Goal: Transaction & Acquisition: Purchase product/service

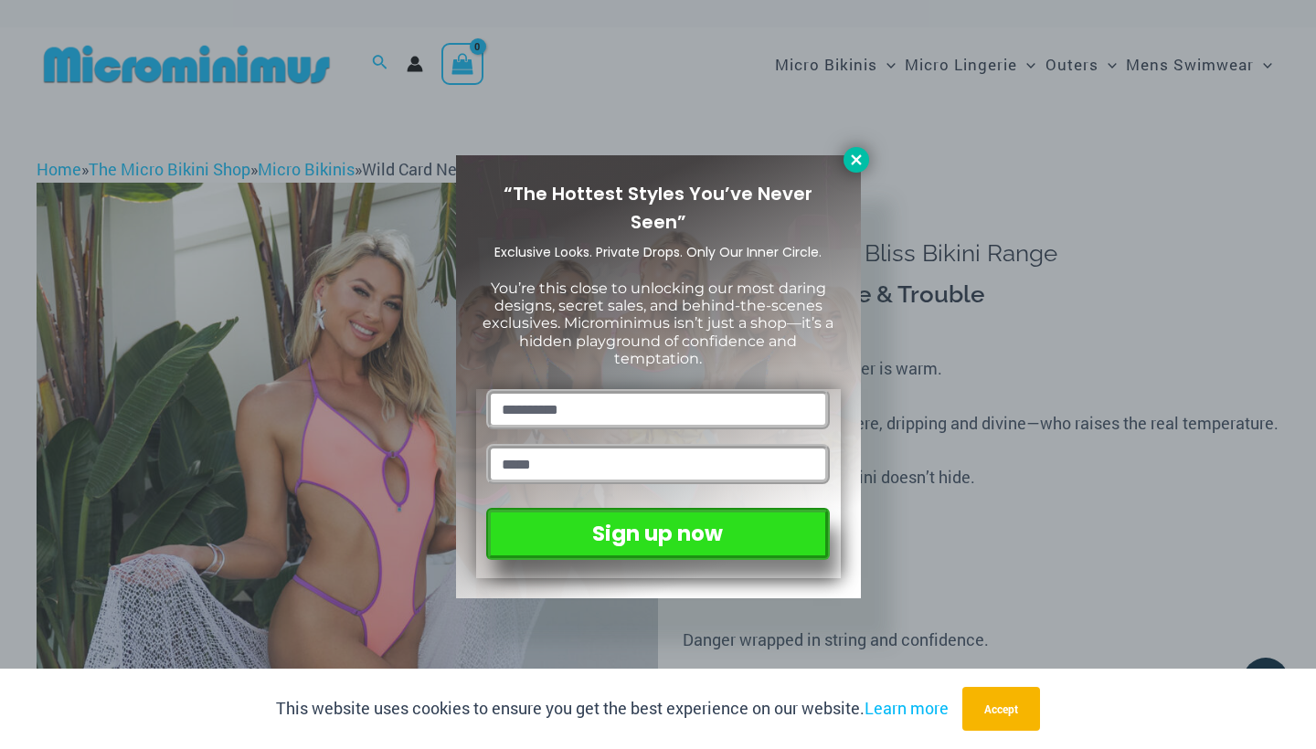
click at [856, 152] on icon at bounding box center [856, 160] width 16 height 16
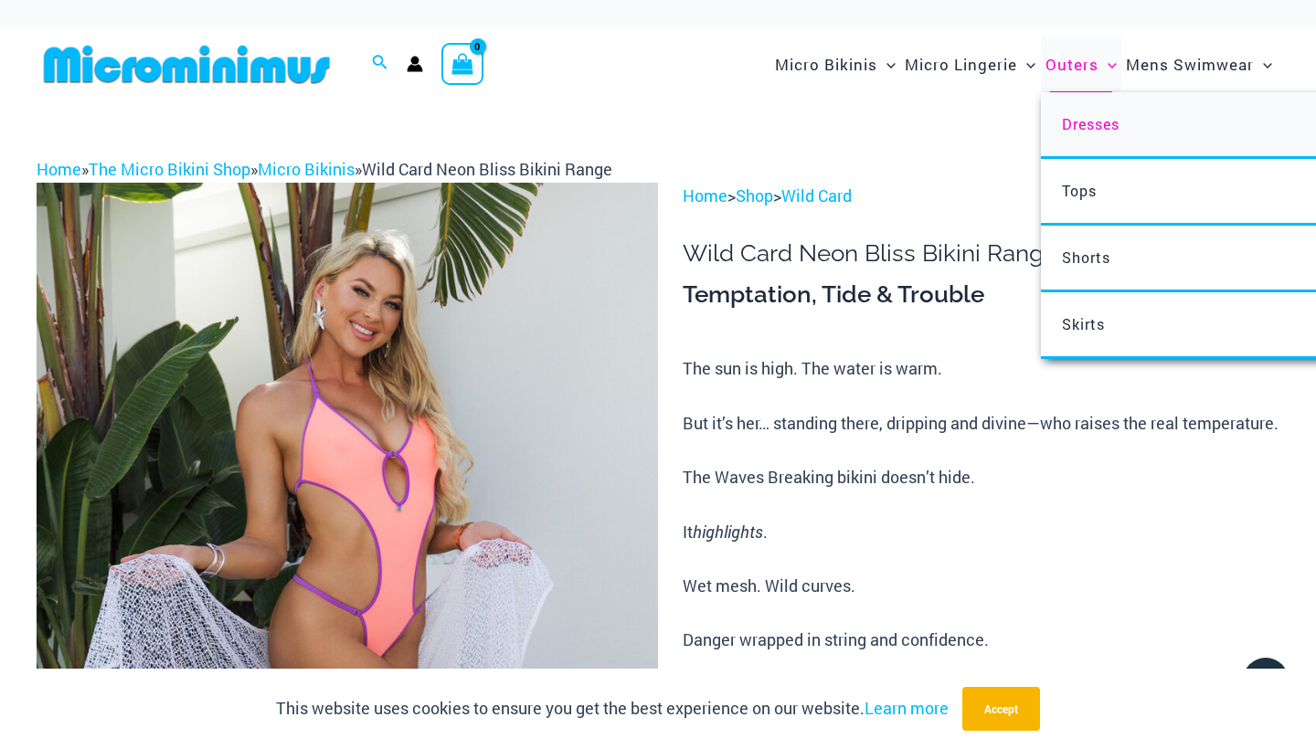
click at [1072, 114] on span "Dresses" at bounding box center [1091, 123] width 58 height 19
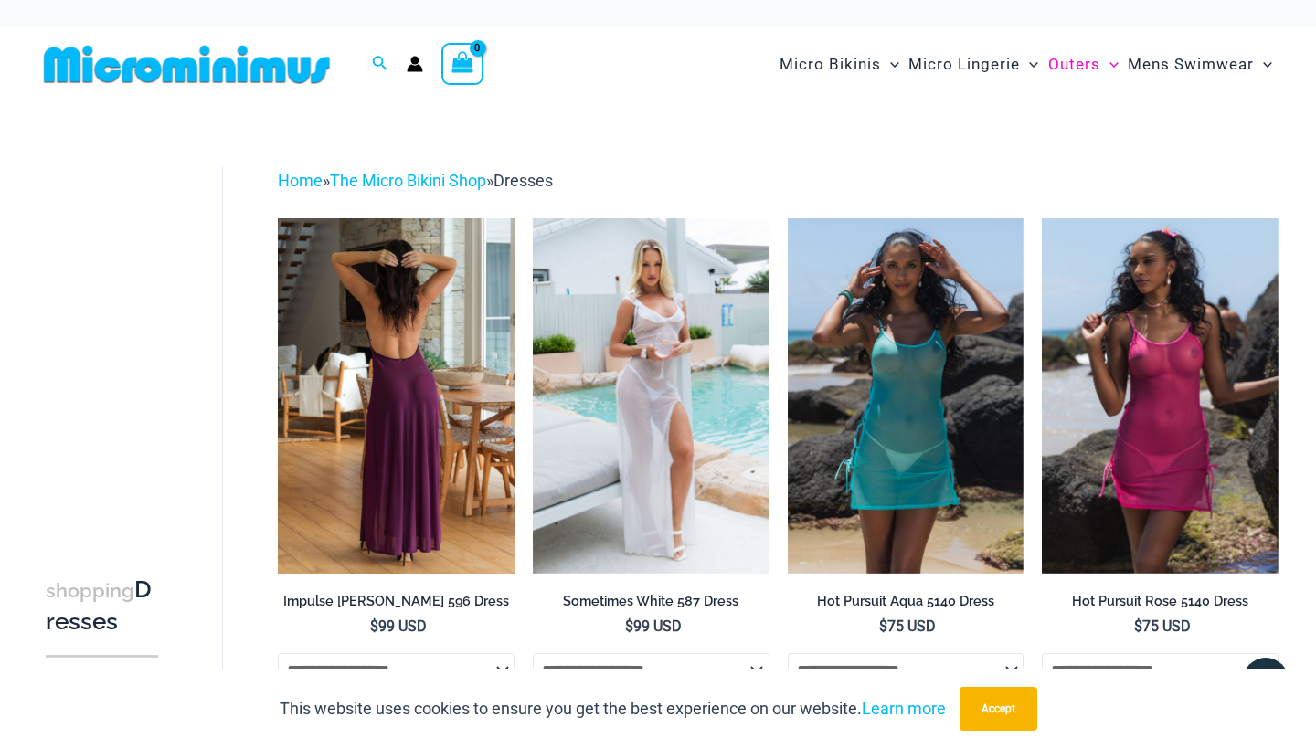
click at [449, 365] on img at bounding box center [396, 395] width 237 height 354
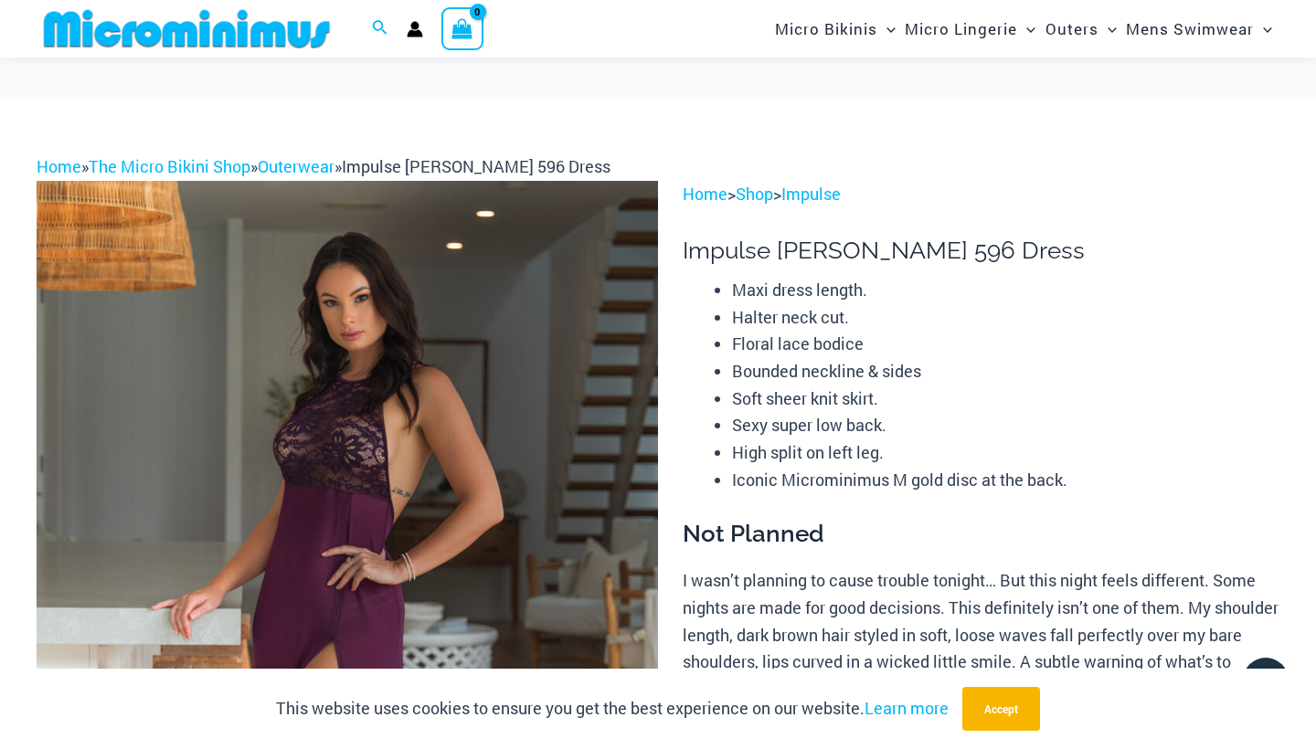
scroll to position [337, 0]
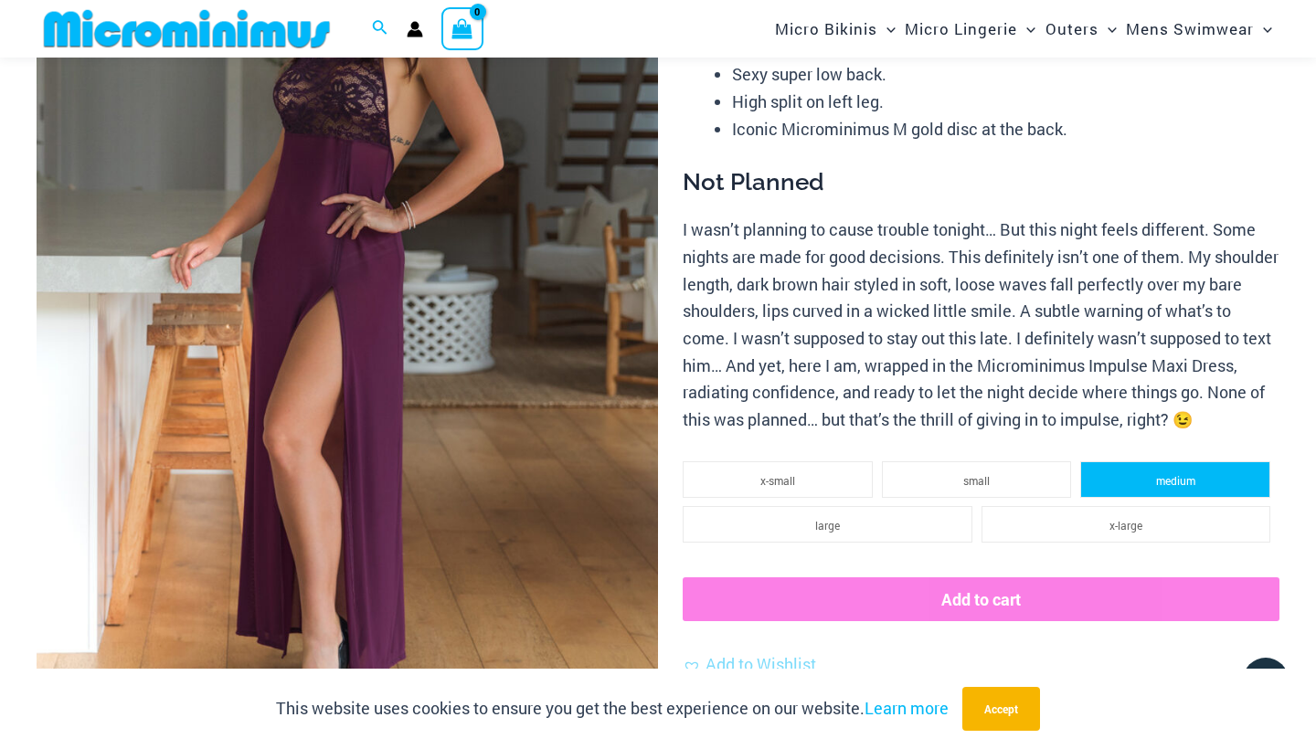
click at [1107, 467] on li "medium" at bounding box center [1175, 479] width 190 height 37
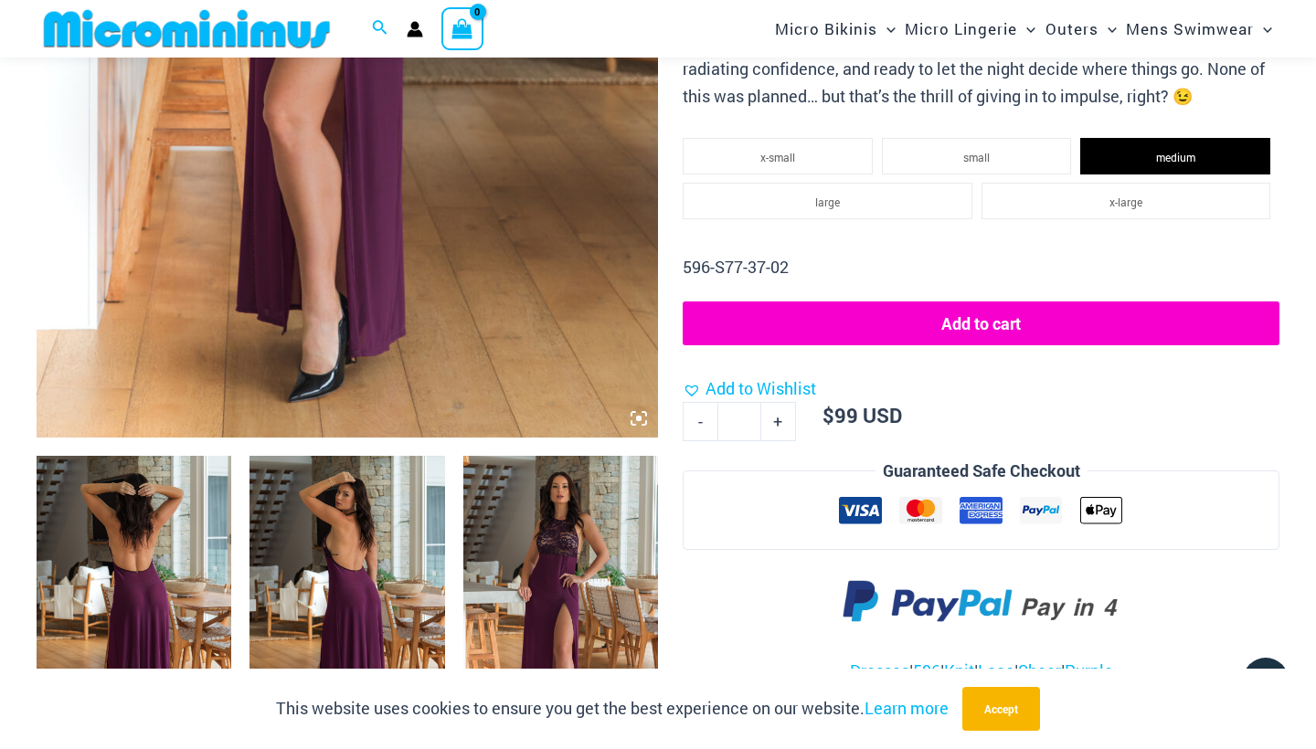
scroll to position [662, 0]
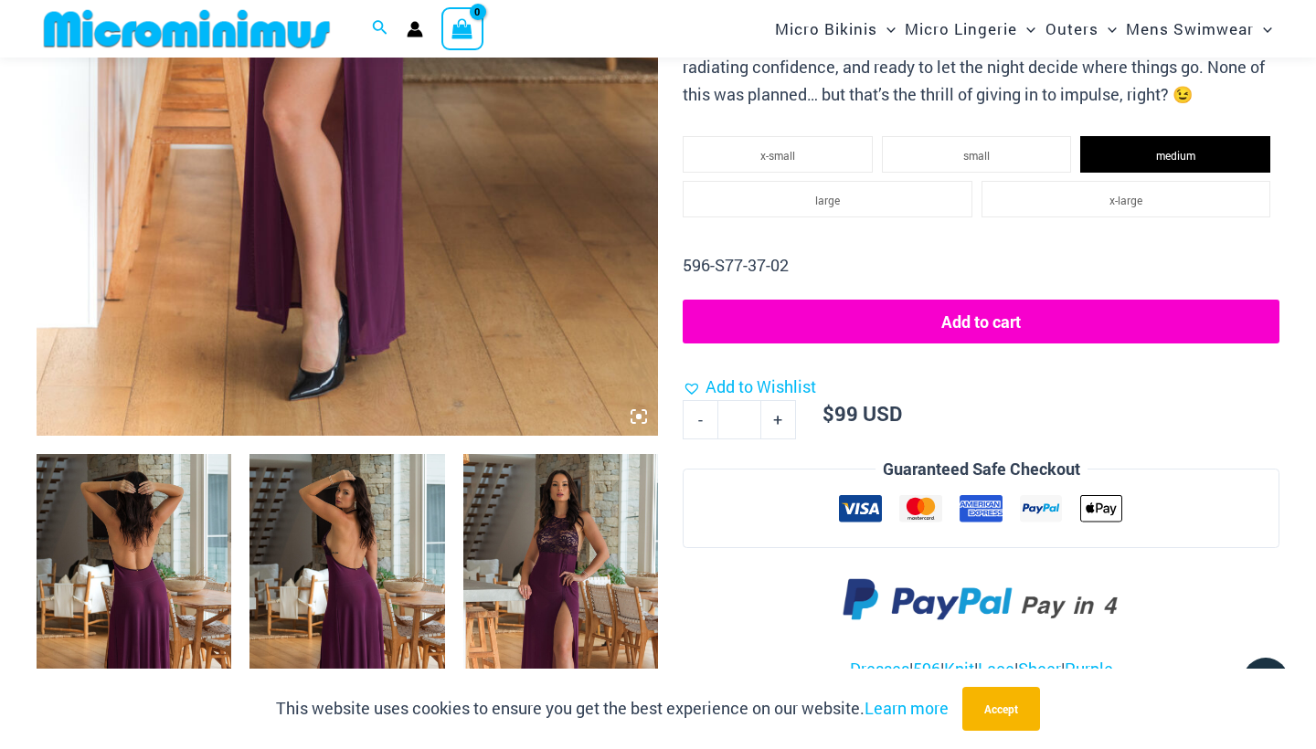
click at [879, 303] on button "Add to cart" at bounding box center [980, 322] width 597 height 44
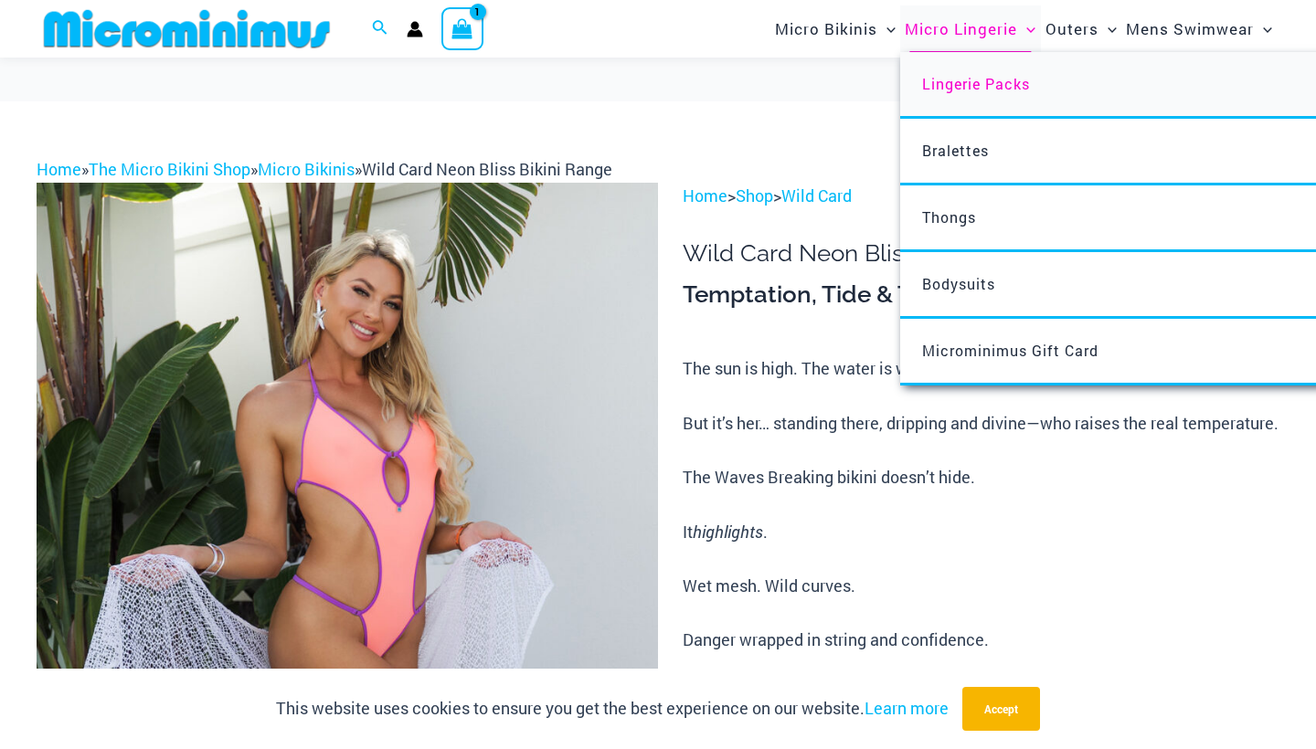
scroll to position [1796, 0]
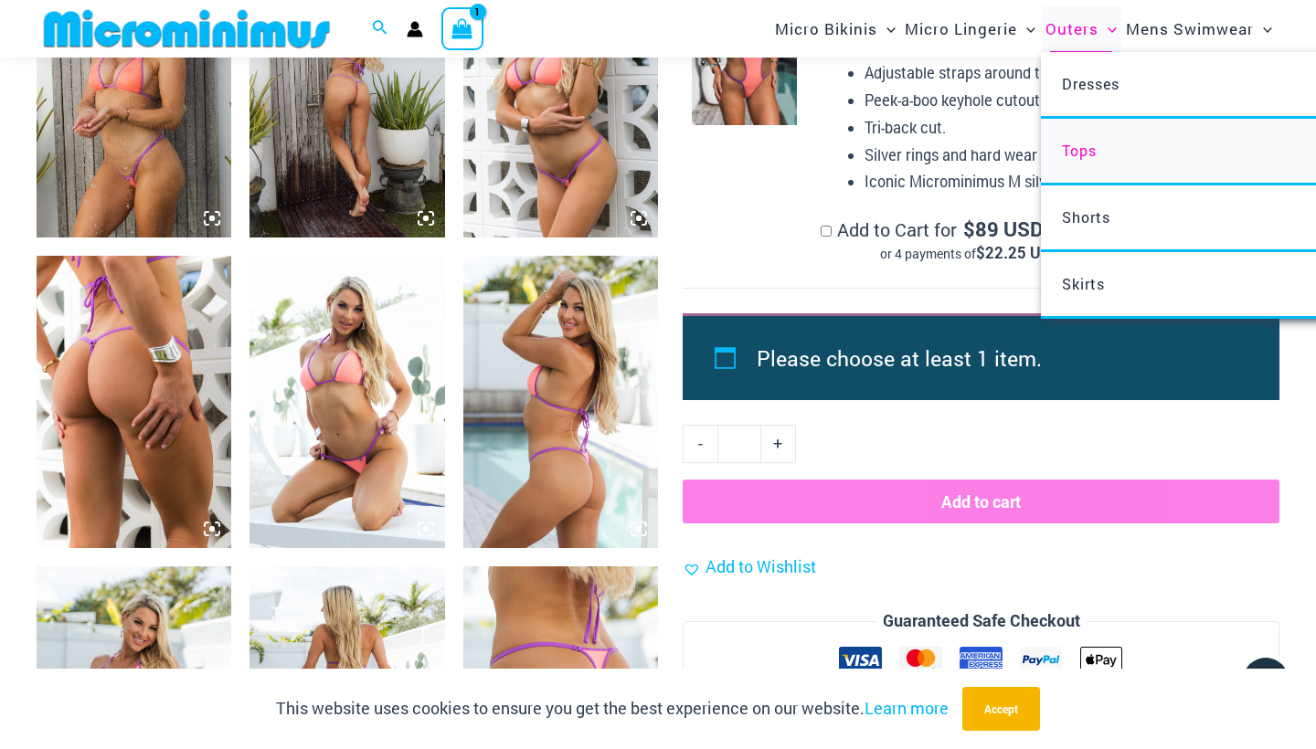
click at [1084, 147] on span "Tops" at bounding box center [1079, 150] width 35 height 19
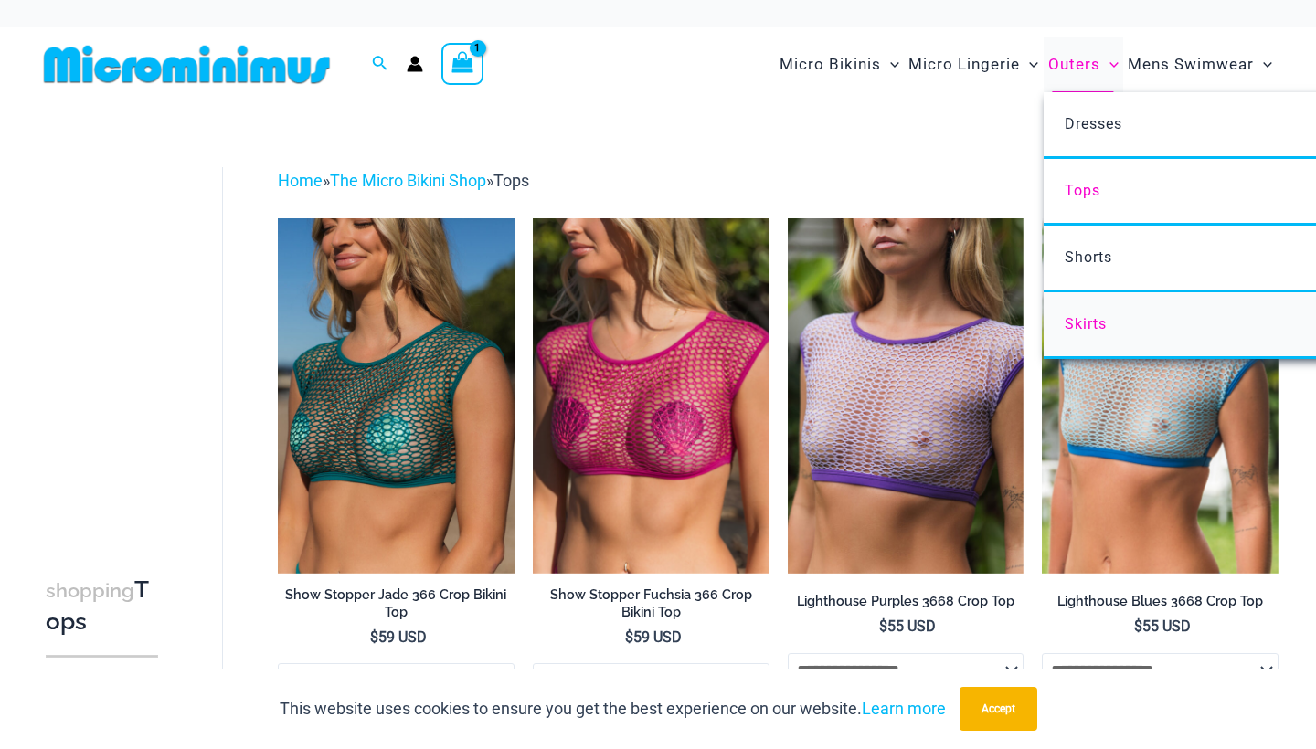
click at [1084, 326] on span "Skirts" at bounding box center [1085, 323] width 42 height 17
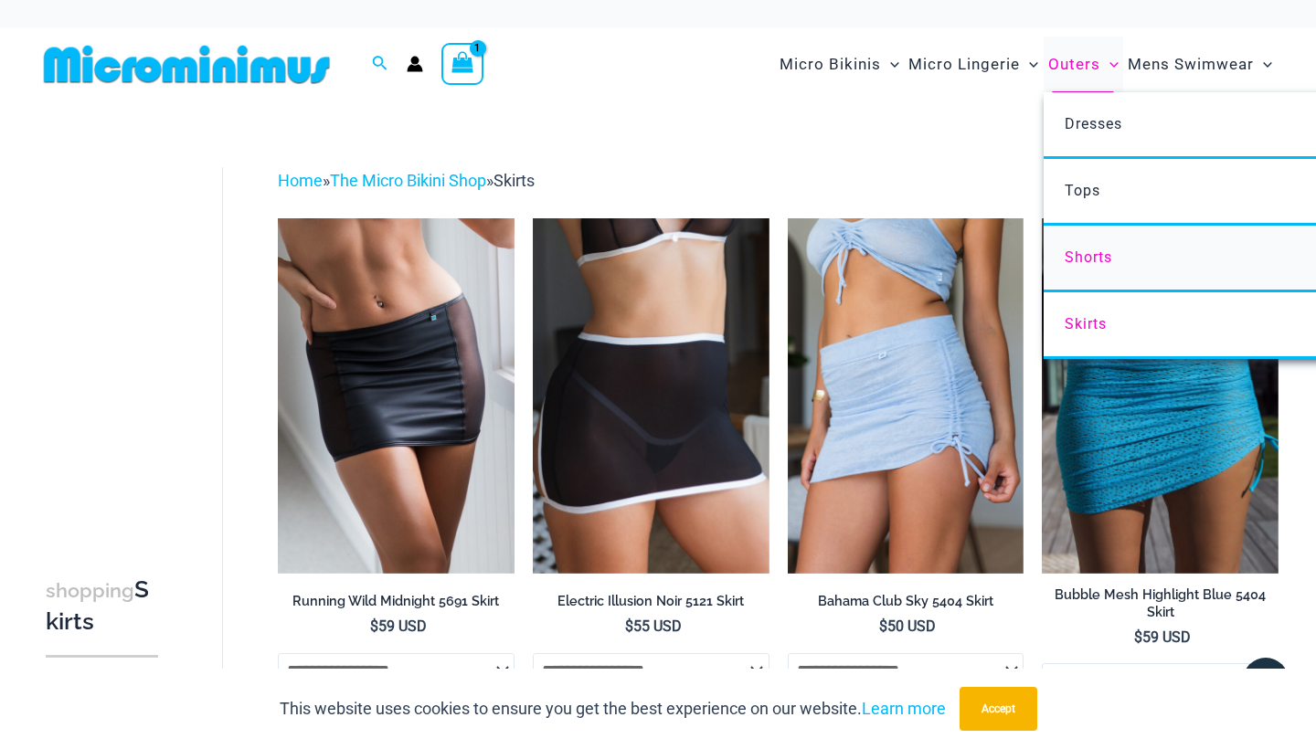
click at [1078, 253] on span "Shorts" at bounding box center [1088, 256] width 48 height 17
